Goal: Find specific page/section: Find specific page/section

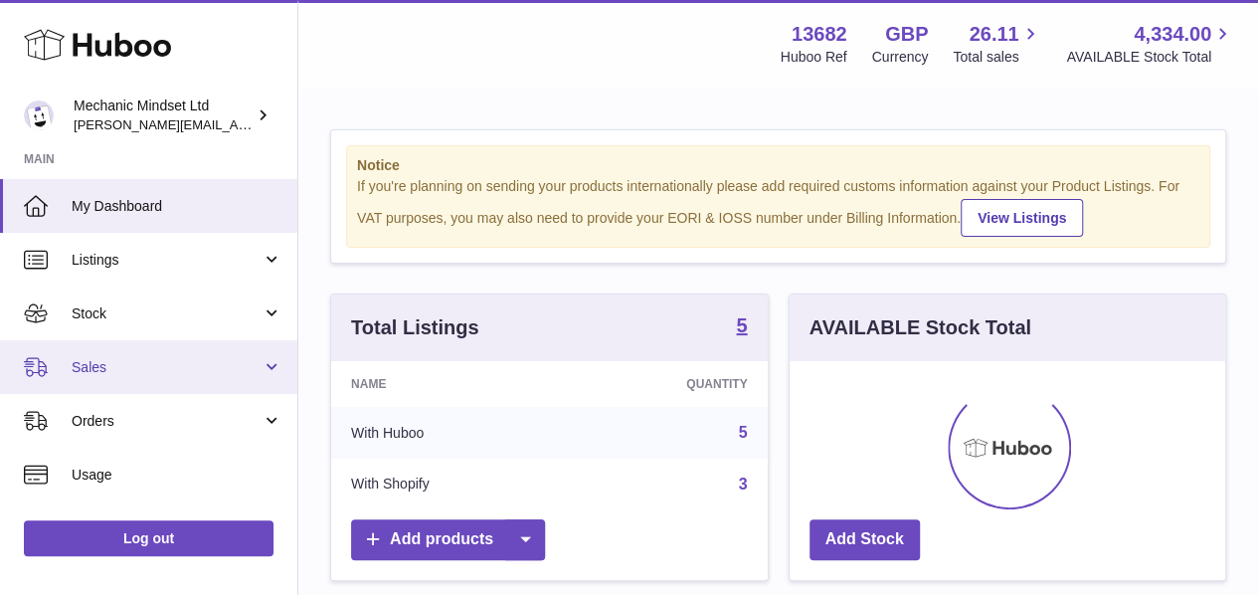
click at [89, 347] on link "Sales" at bounding box center [148, 367] width 297 height 54
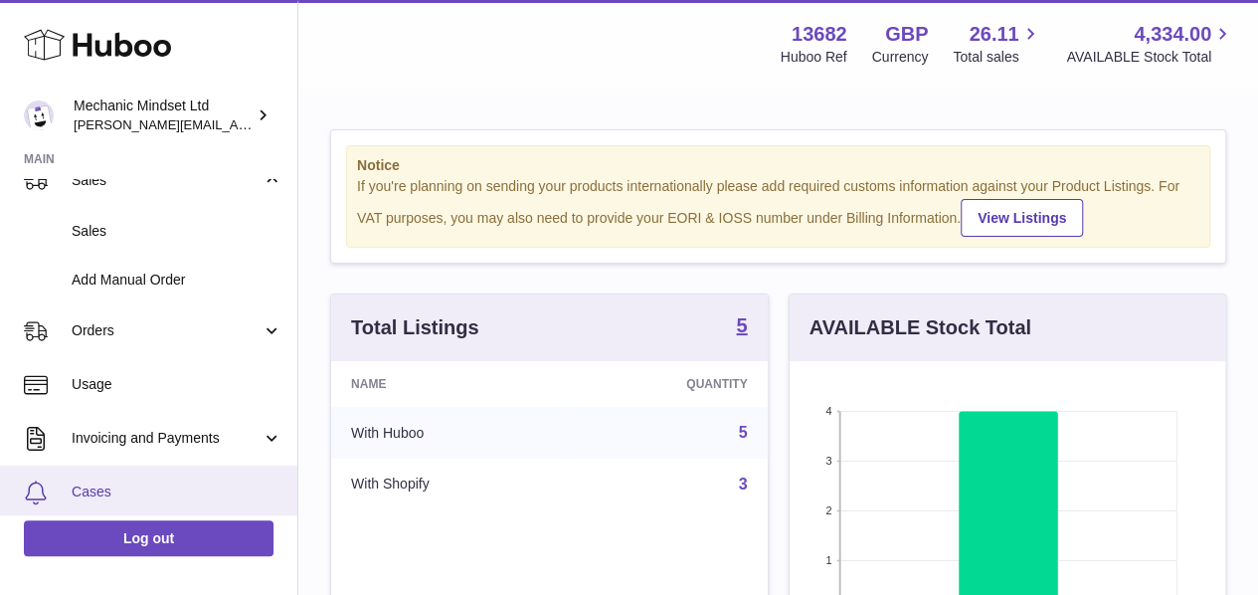
scroll to position [298, 0]
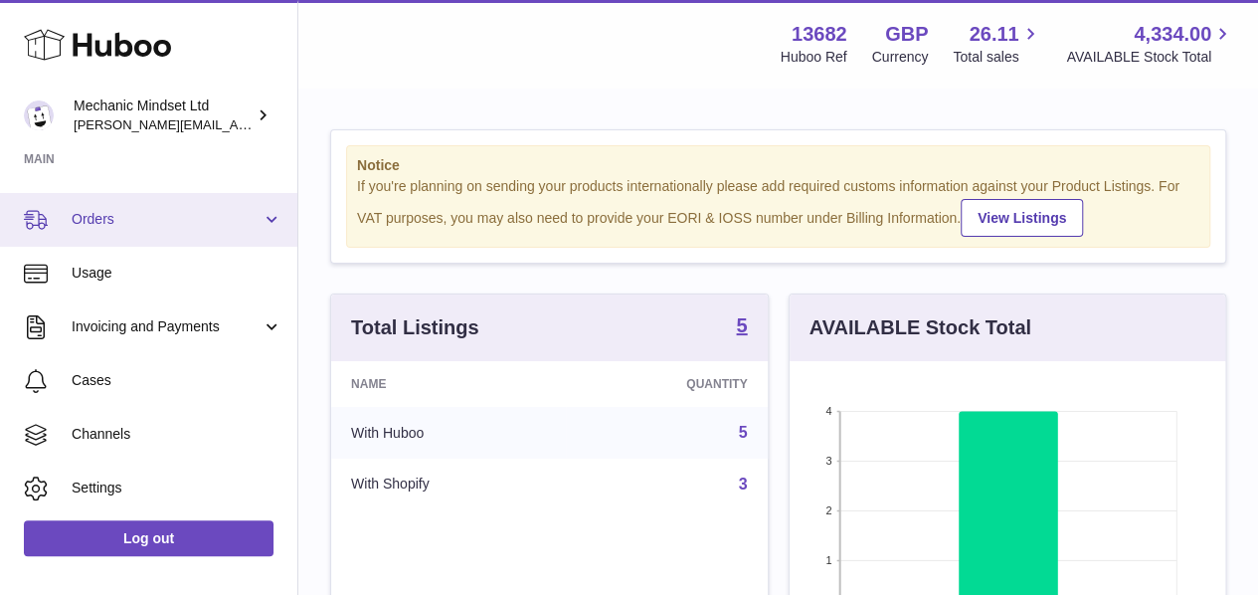
click at [123, 229] on link "Orders" at bounding box center [148, 220] width 297 height 54
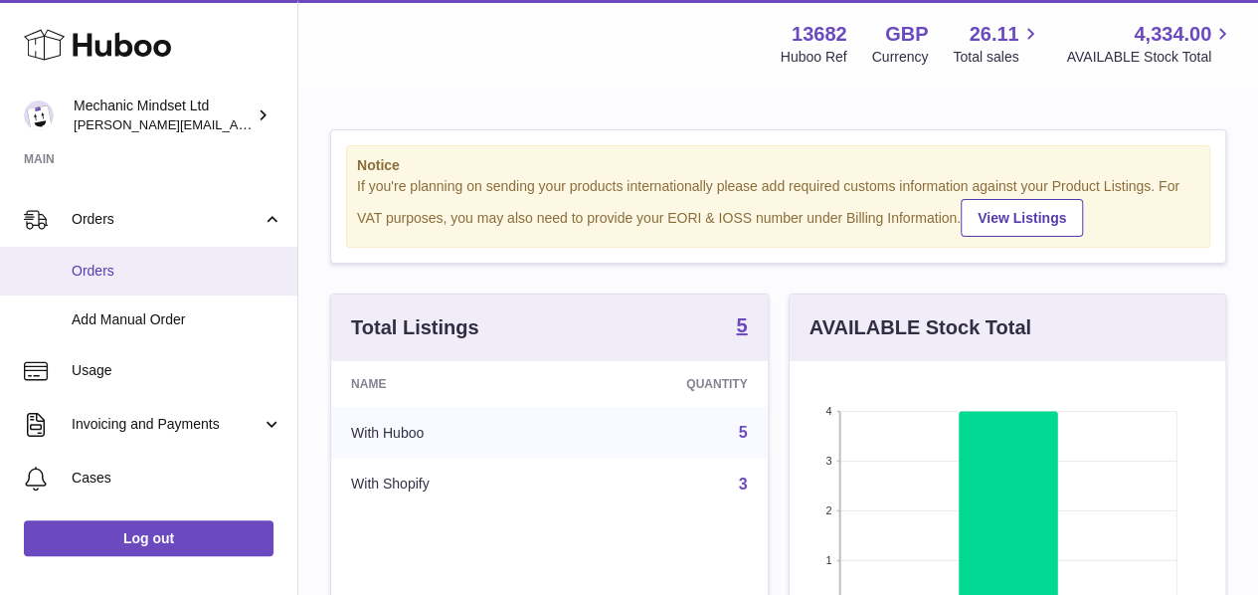
click at [113, 271] on span "Orders" at bounding box center [177, 271] width 211 height 19
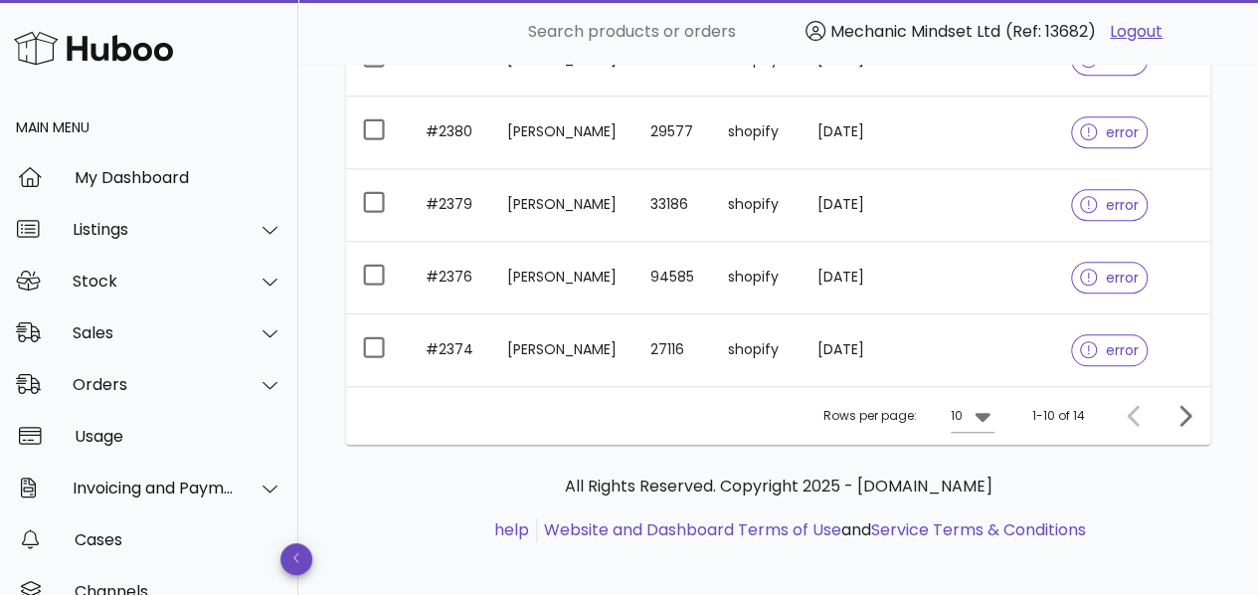
scroll to position [717, 0]
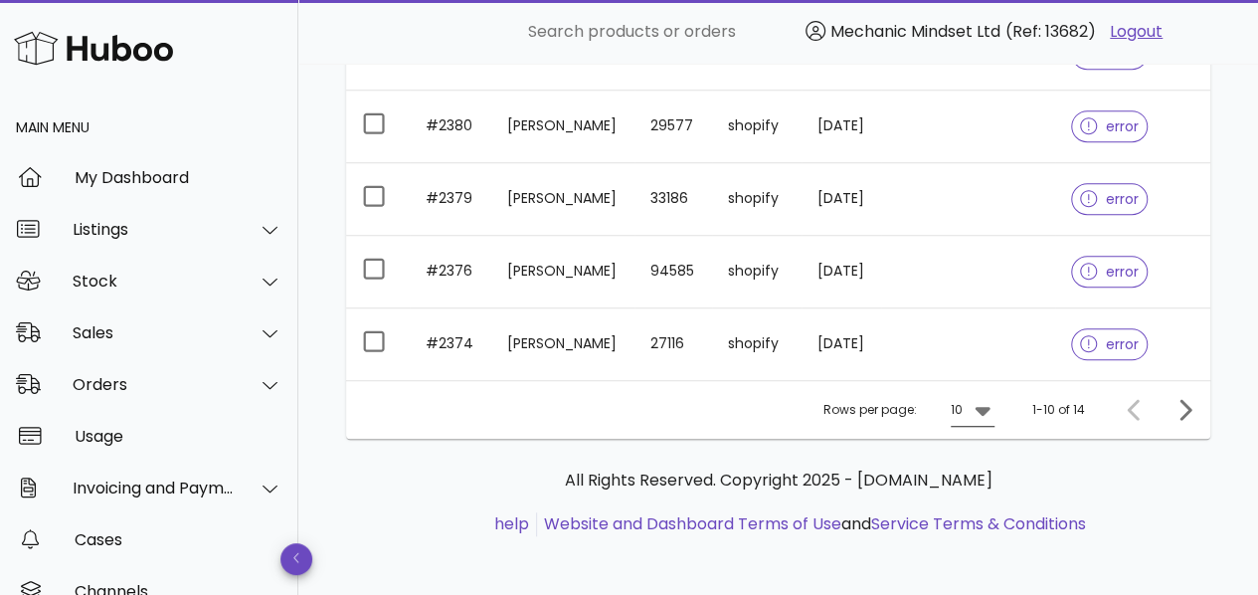
click at [975, 419] on div "10" at bounding box center [973, 410] width 44 height 32
click at [969, 506] on div "50" at bounding box center [979, 515] width 20 height 19
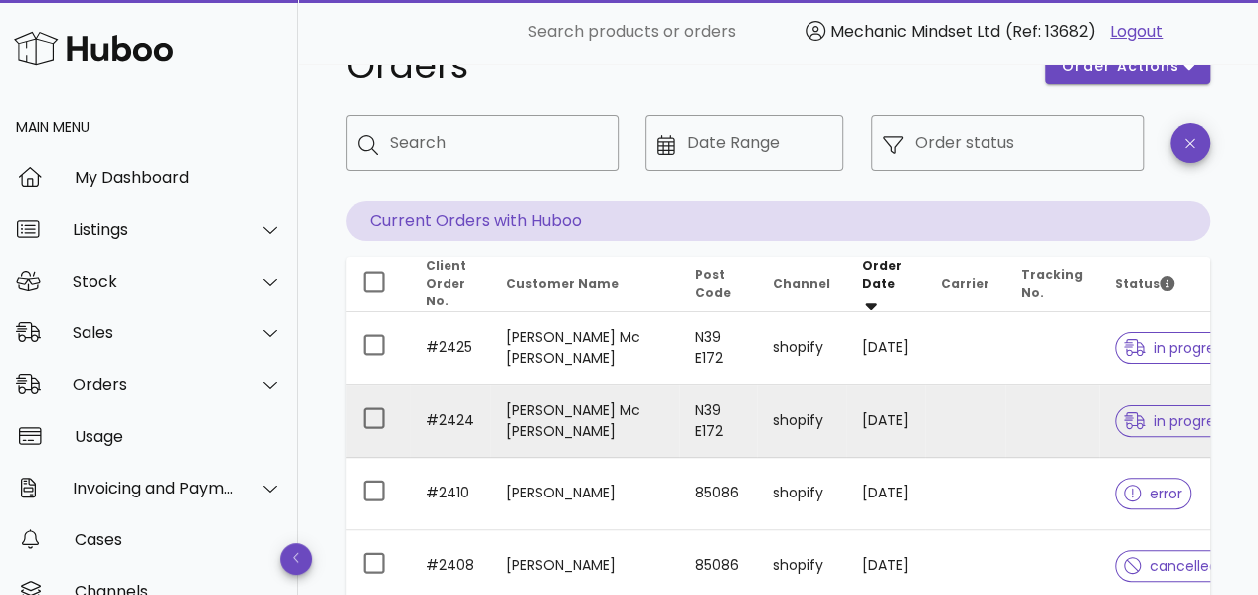
scroll to position [120, 0]
